Goal: Task Accomplishment & Management: Manage account settings

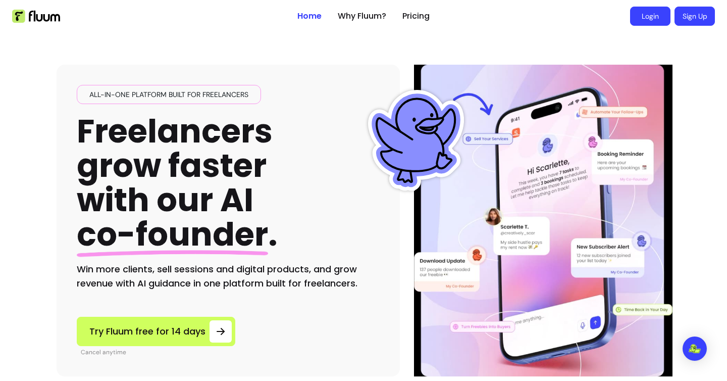
click at [637, 21] on link "Login" at bounding box center [650, 16] width 40 height 19
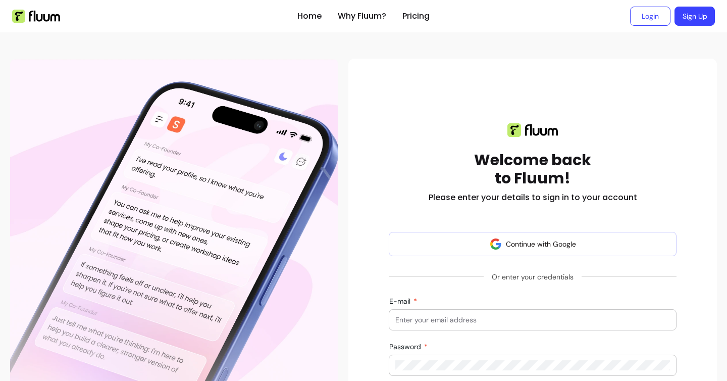
scroll to position [110, 0]
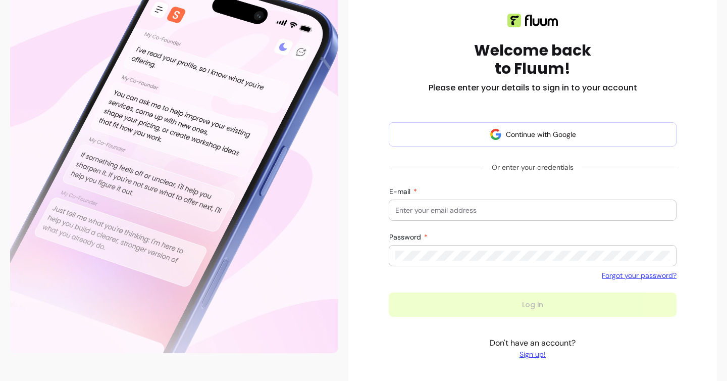
click at [508, 209] on input "E-mail" at bounding box center [532, 210] width 275 height 10
type input "[EMAIL_ADDRESS][DOMAIN_NAME]"
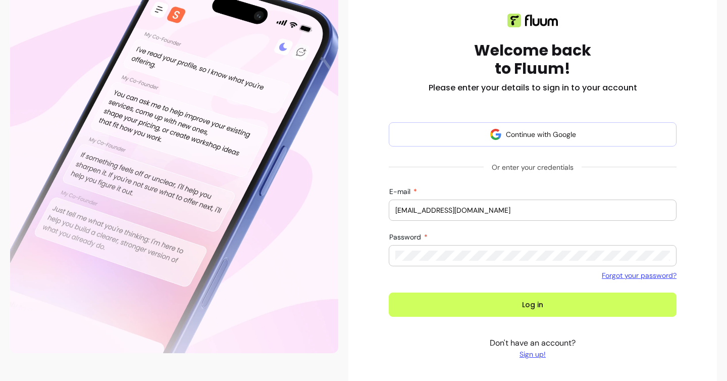
click at [513, 309] on button "Log in" at bounding box center [533, 304] width 288 height 24
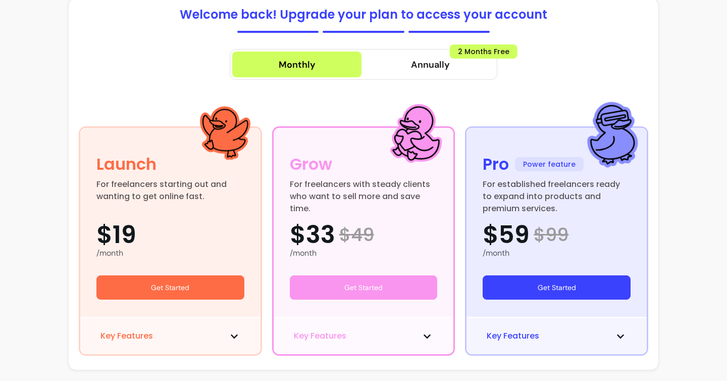
scroll to position [59, 0]
click at [587, 284] on button "Get Started" at bounding box center [557, 287] width 148 height 24
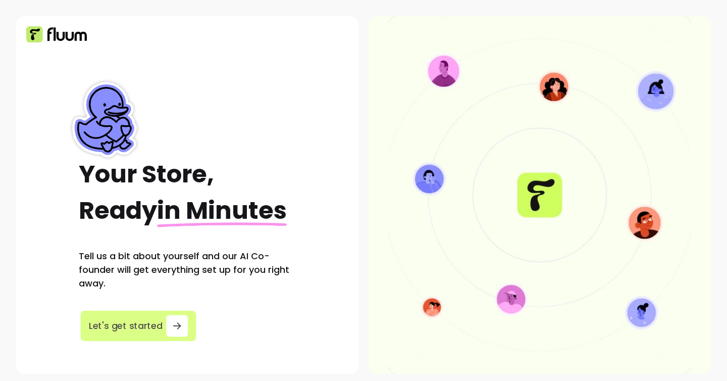
click at [166, 324] on div "button" at bounding box center [177, 326] width 22 height 22
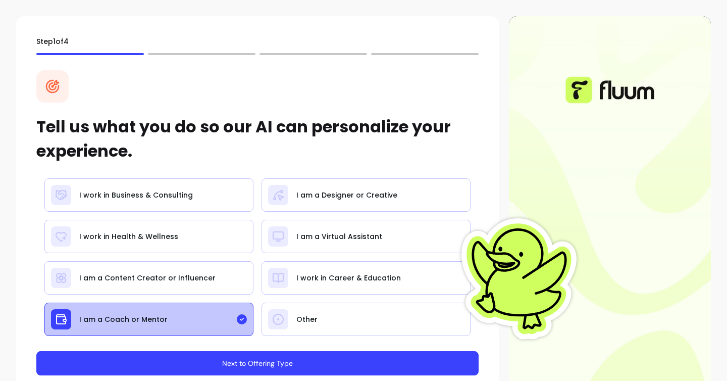
click at [208, 367] on button "Next to Offering Type" at bounding box center [257, 363] width 442 height 24
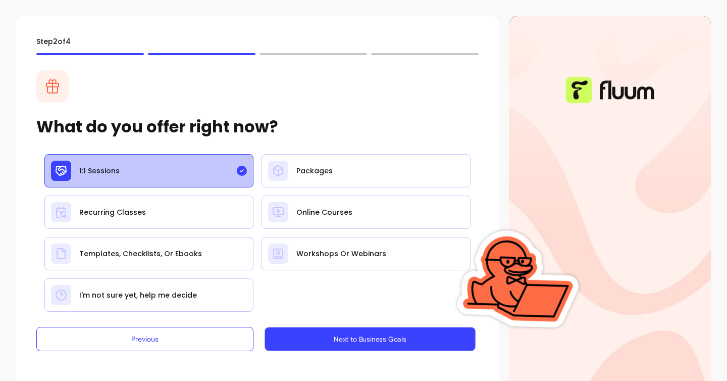
click at [297, 337] on button "Next to Business Goals" at bounding box center [370, 339] width 211 height 24
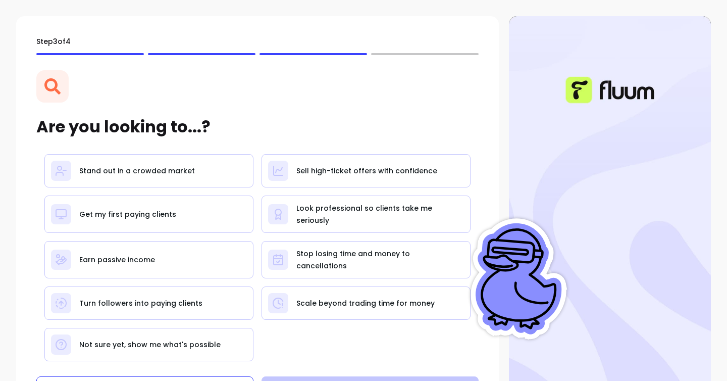
scroll to position [44, 0]
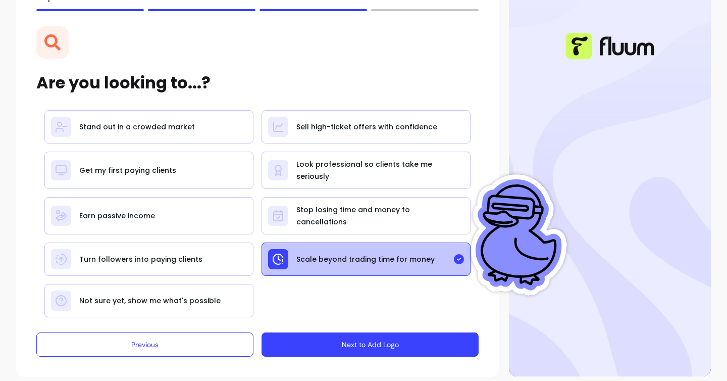
click at [341, 347] on button "Next to Add Logo" at bounding box center [370, 344] width 217 height 24
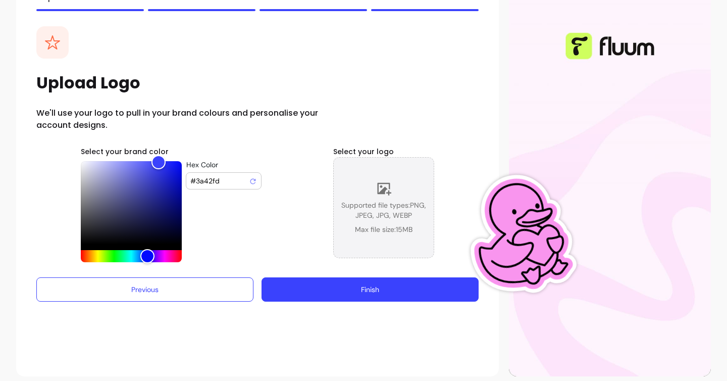
click at [382, 194] on icon at bounding box center [383, 188] width 15 height 15
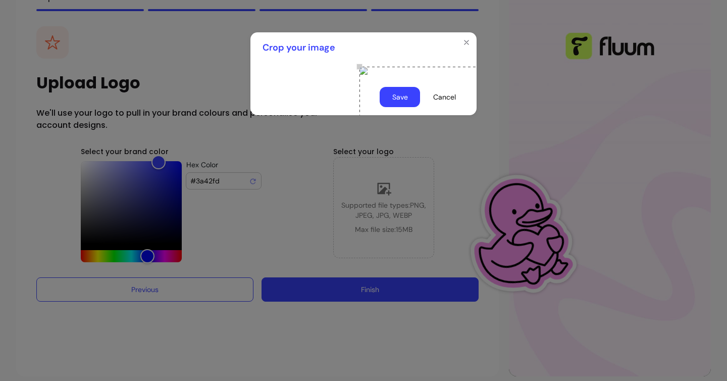
click at [404, 107] on button "Save" at bounding box center [400, 97] width 40 height 20
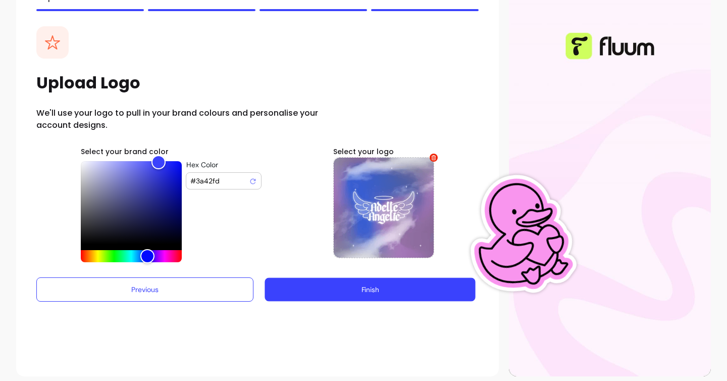
click at [371, 279] on button "Finish" at bounding box center [370, 290] width 211 height 24
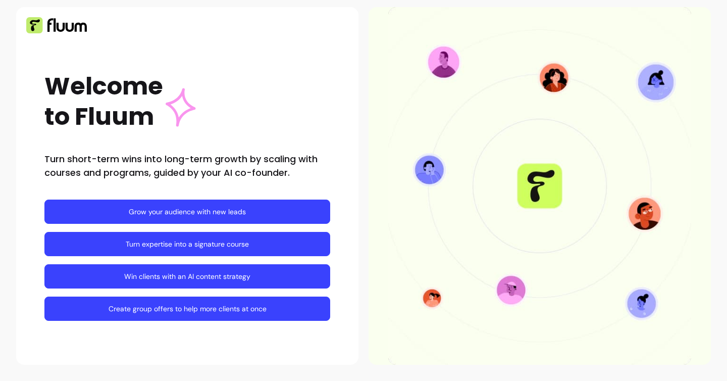
click at [196, 312] on link "Create group offers to help more clients at once" at bounding box center [187, 308] width 286 height 24
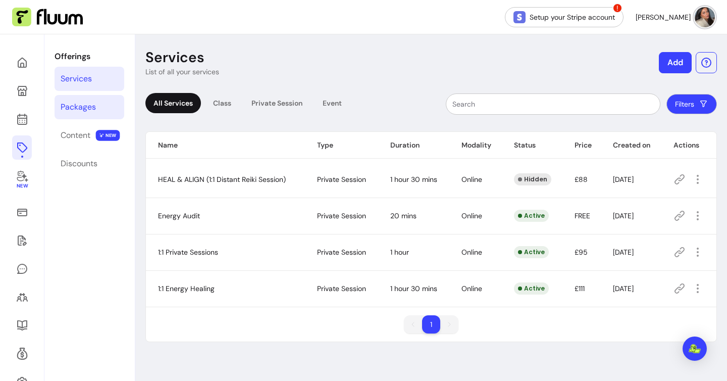
click at [92, 107] on div "Packages" at bounding box center [78, 107] width 35 height 12
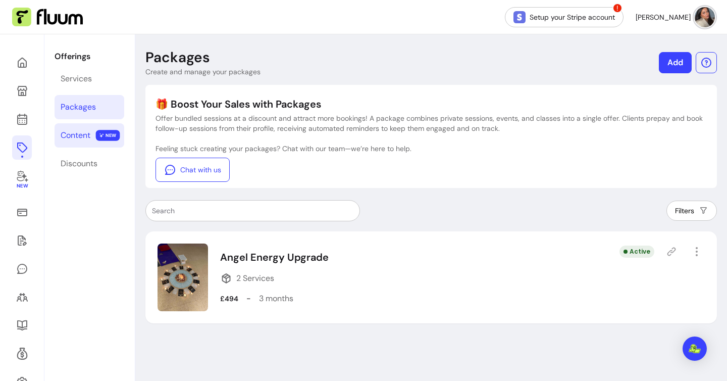
click at [84, 136] on div "Content" at bounding box center [76, 135] width 30 height 12
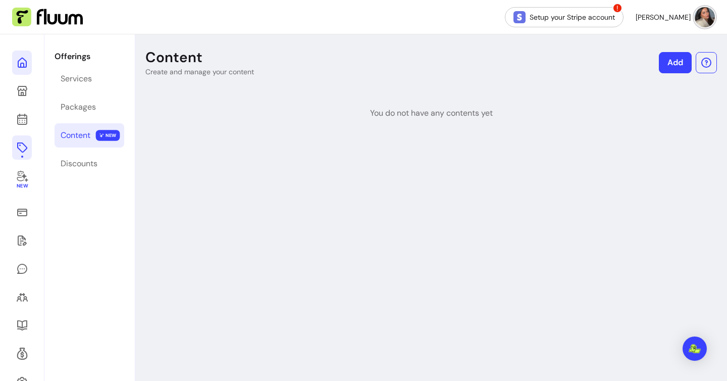
click at [23, 70] on link at bounding box center [22, 62] width 20 height 24
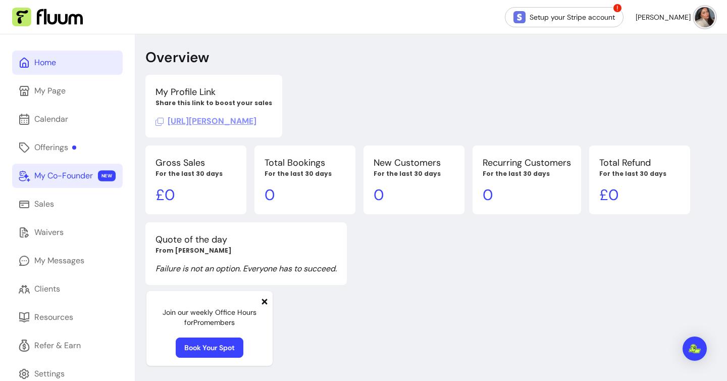
click at [52, 182] on link "My Co-Founder NEW" at bounding box center [67, 176] width 111 height 24
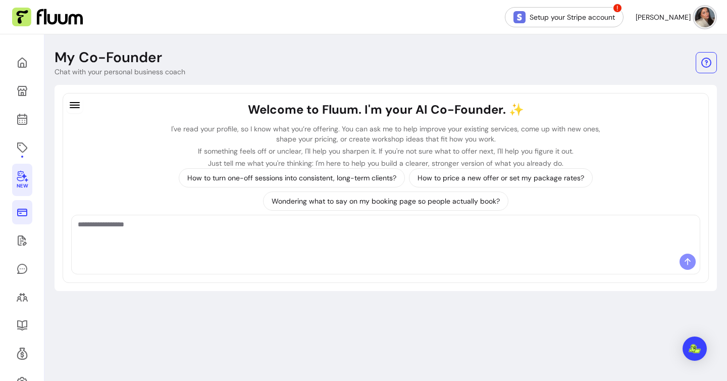
click at [25, 217] on icon at bounding box center [22, 212] width 12 height 12
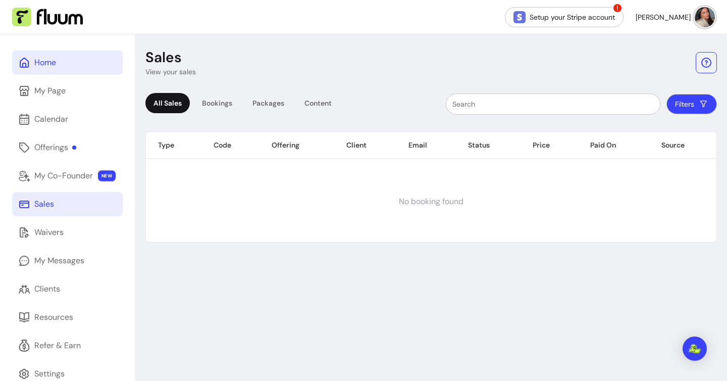
click at [79, 63] on link "Home" at bounding box center [67, 62] width 111 height 24
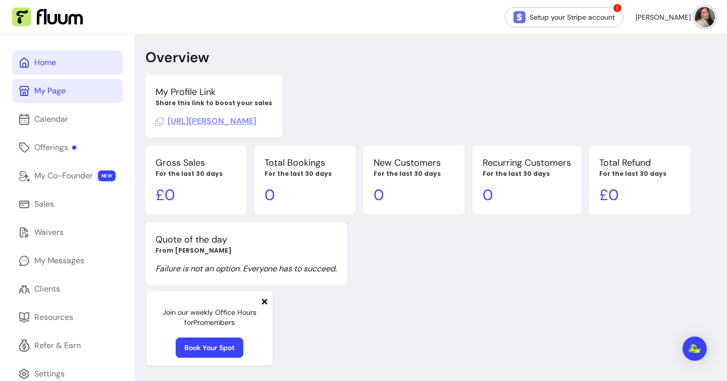
click at [90, 88] on link "My Page" at bounding box center [67, 91] width 111 height 24
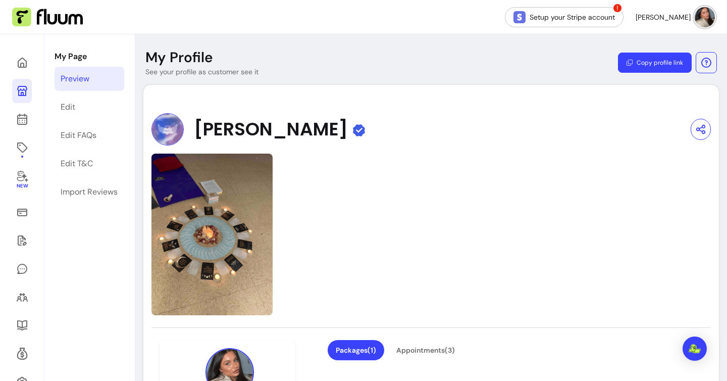
click at [195, 218] on img at bounding box center [211, 235] width 121 height 162
click at [23, 320] on icon at bounding box center [22, 325] width 12 height 12
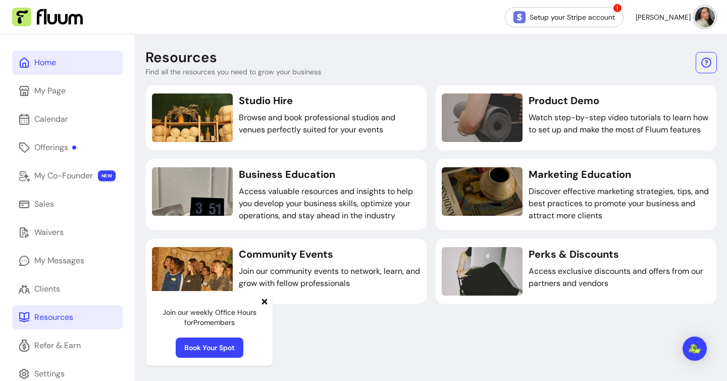
click at [52, 69] on link "Home" at bounding box center [67, 62] width 111 height 24
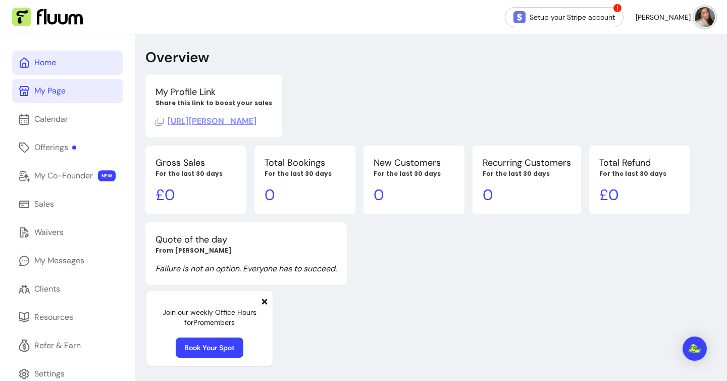
click at [58, 91] on div "My Page" at bounding box center [49, 91] width 31 height 12
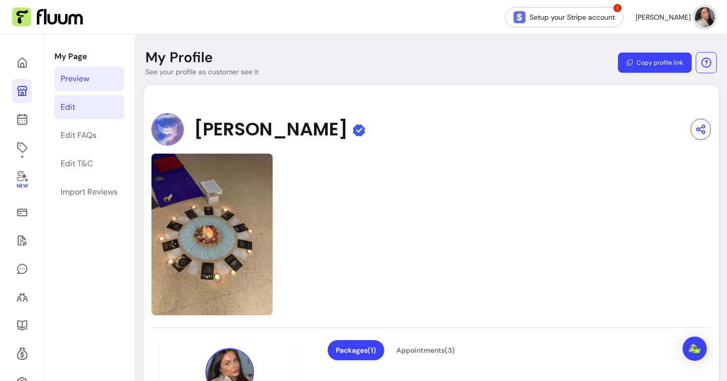
click at [67, 107] on div "Edit" at bounding box center [68, 107] width 15 height 12
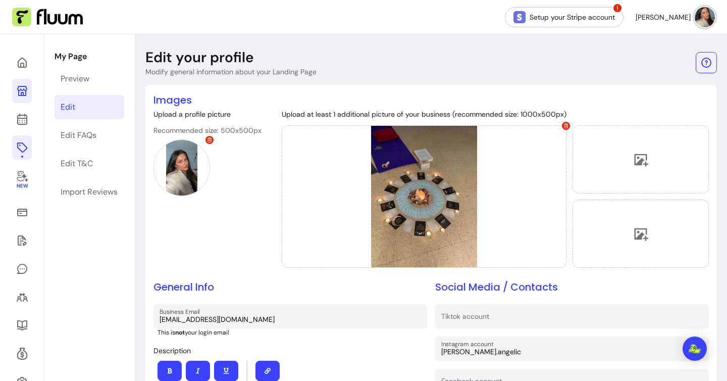
click at [21, 150] on icon at bounding box center [22, 147] width 12 height 12
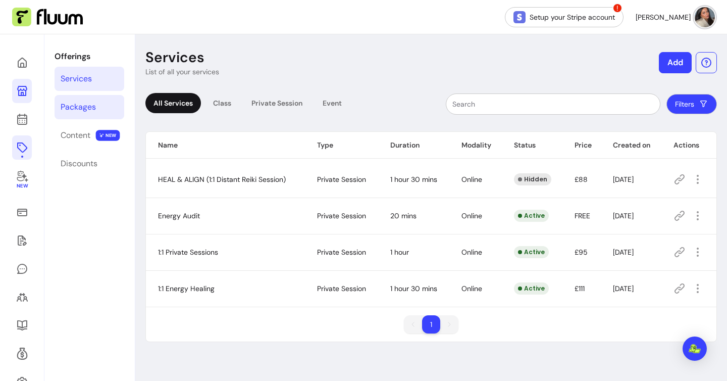
click at [73, 108] on div "Packages" at bounding box center [78, 107] width 35 height 12
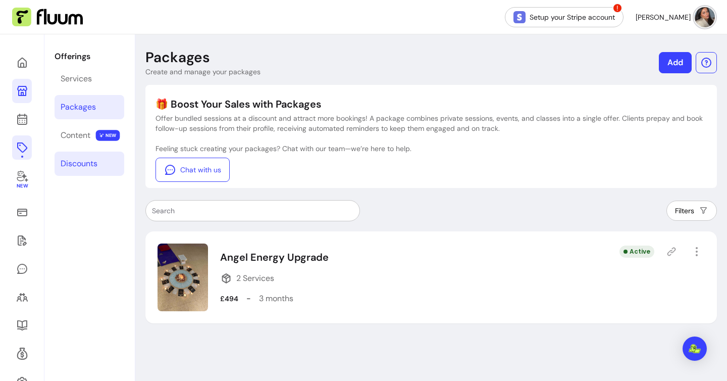
click at [76, 161] on div "Discounts" at bounding box center [79, 164] width 37 height 12
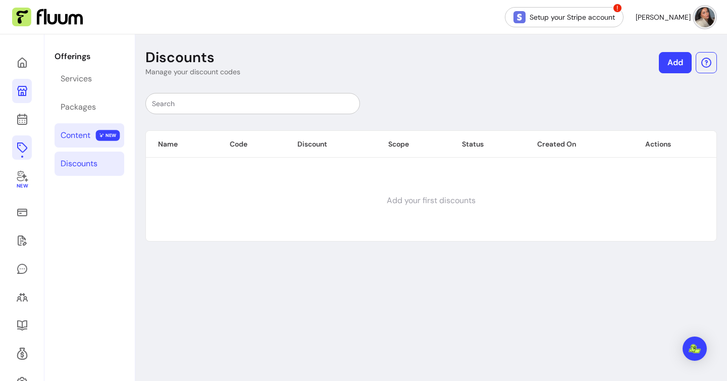
click at [81, 134] on div "Content" at bounding box center [76, 135] width 30 height 12
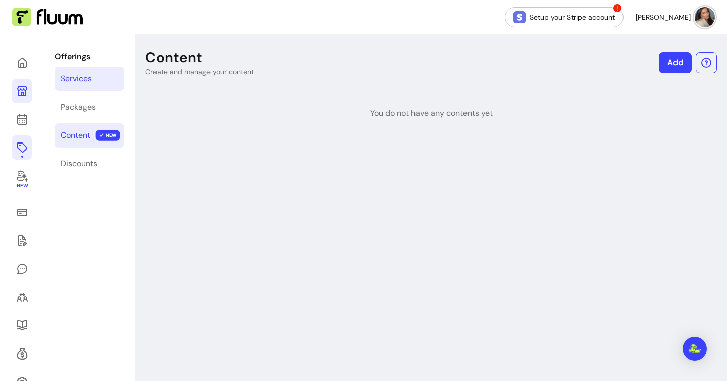
click at [93, 86] on link "Services" at bounding box center [90, 79] width 70 height 24
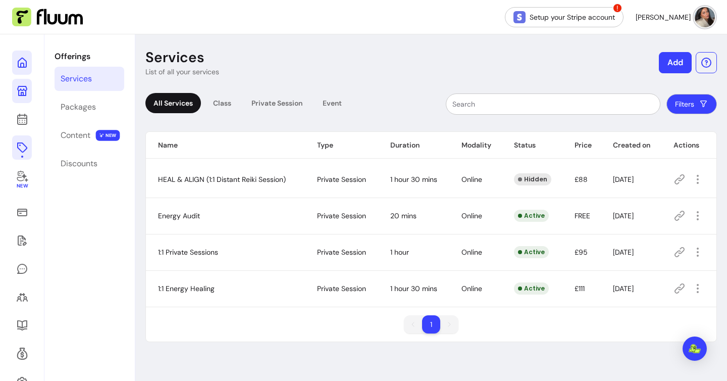
click at [19, 60] on icon at bounding box center [102, 49] width 171 height 144
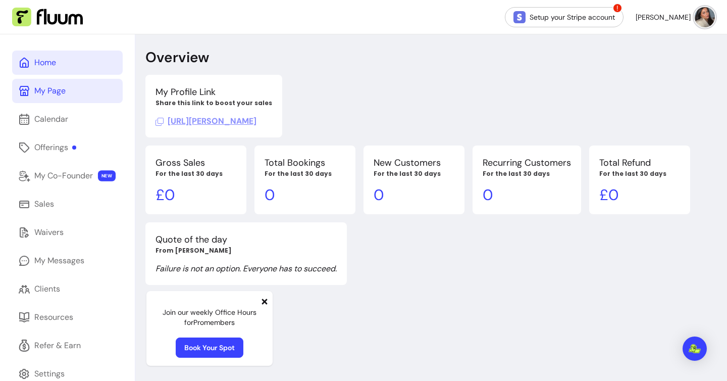
scroll to position [34, 0]
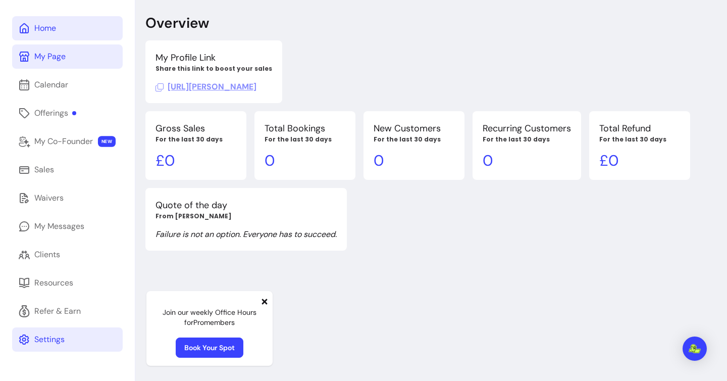
click at [63, 332] on link "Settings" at bounding box center [67, 339] width 111 height 24
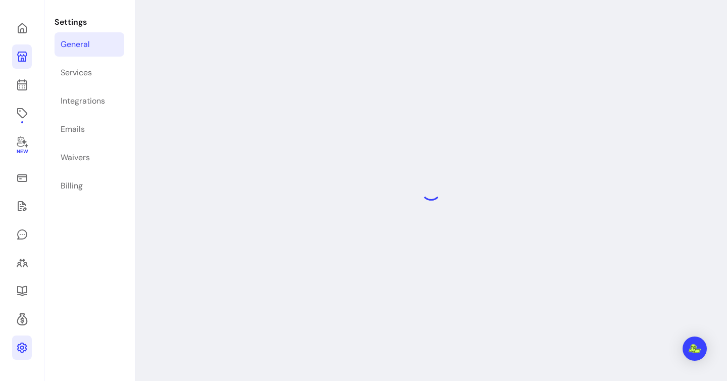
select select "**********"
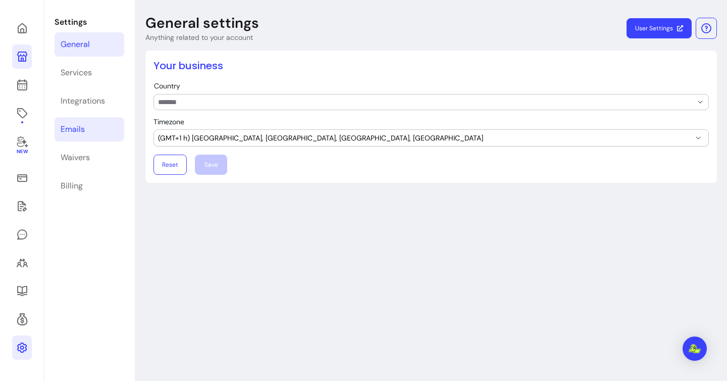
click at [99, 130] on link "Emails" at bounding box center [90, 129] width 70 height 24
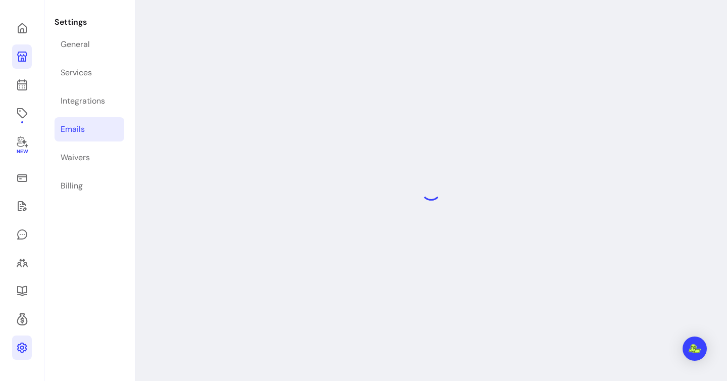
select select "**********"
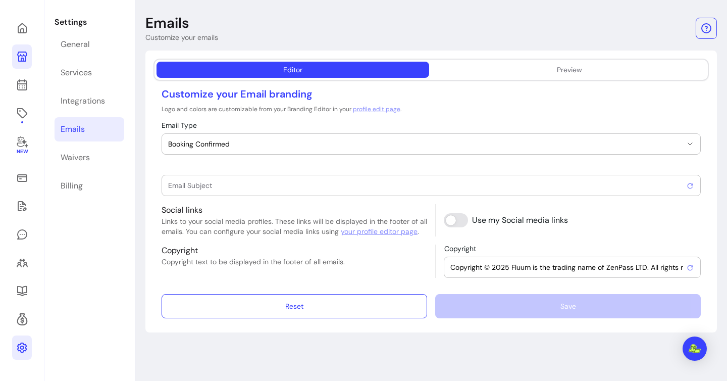
type input "Booking confirmed !"
click at [105, 74] on link "Services" at bounding box center [90, 73] width 70 height 24
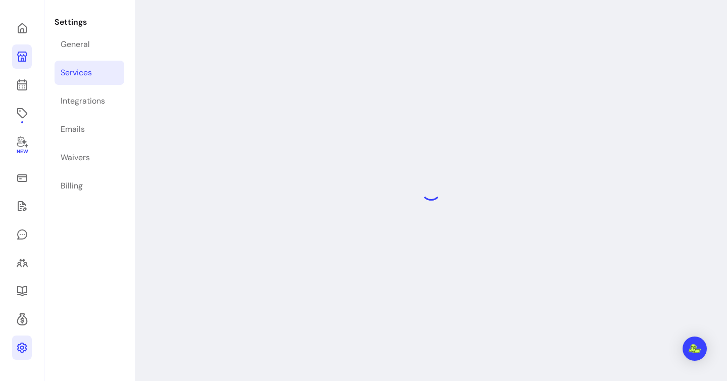
select select "***"
select select "****"
select select "***"
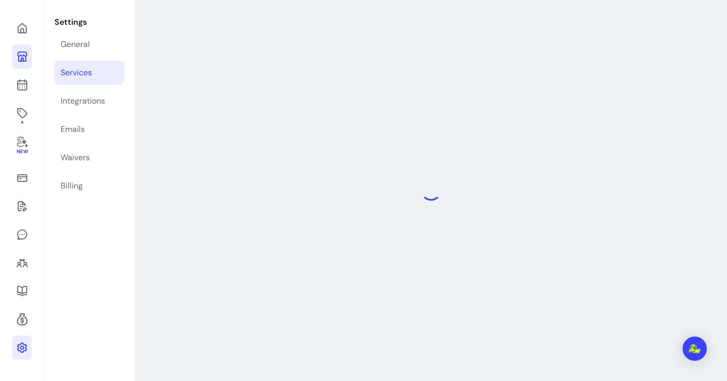
select select "***"
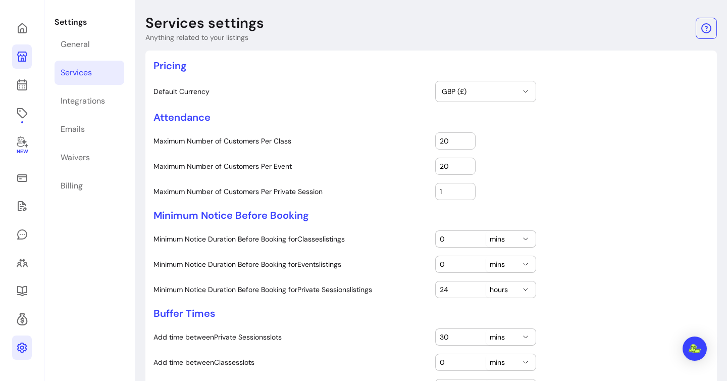
click at [25, 58] on icon at bounding box center [22, 57] width 10 height 10
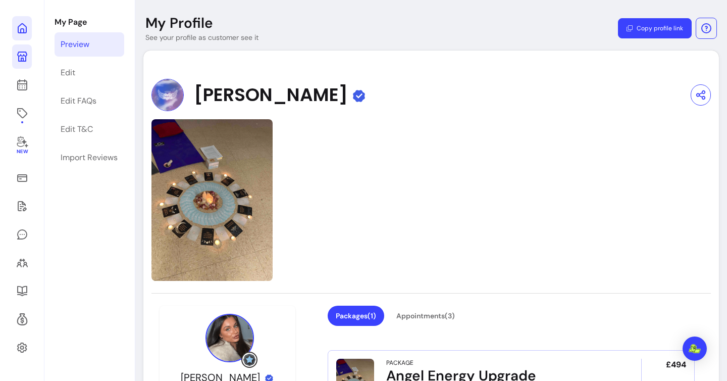
click at [25, 29] on icon at bounding box center [22, 28] width 12 height 12
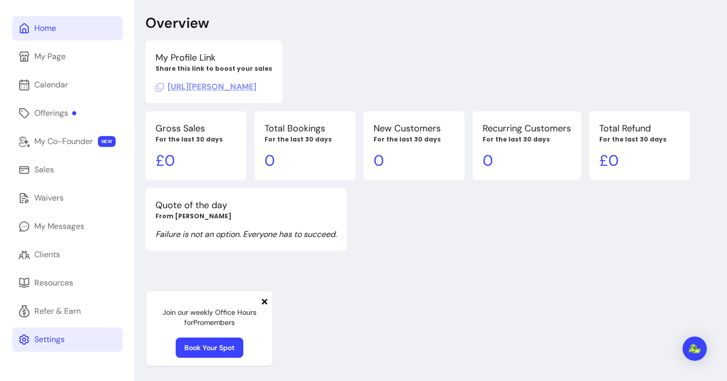
click at [65, 331] on link "Settings" at bounding box center [67, 339] width 111 height 24
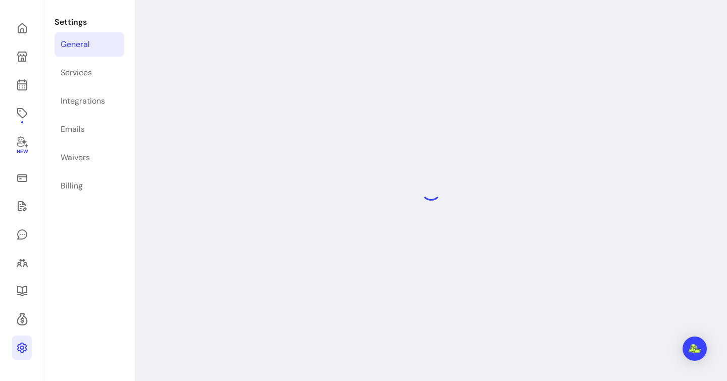
select select "**********"
